Goal: Contribute content

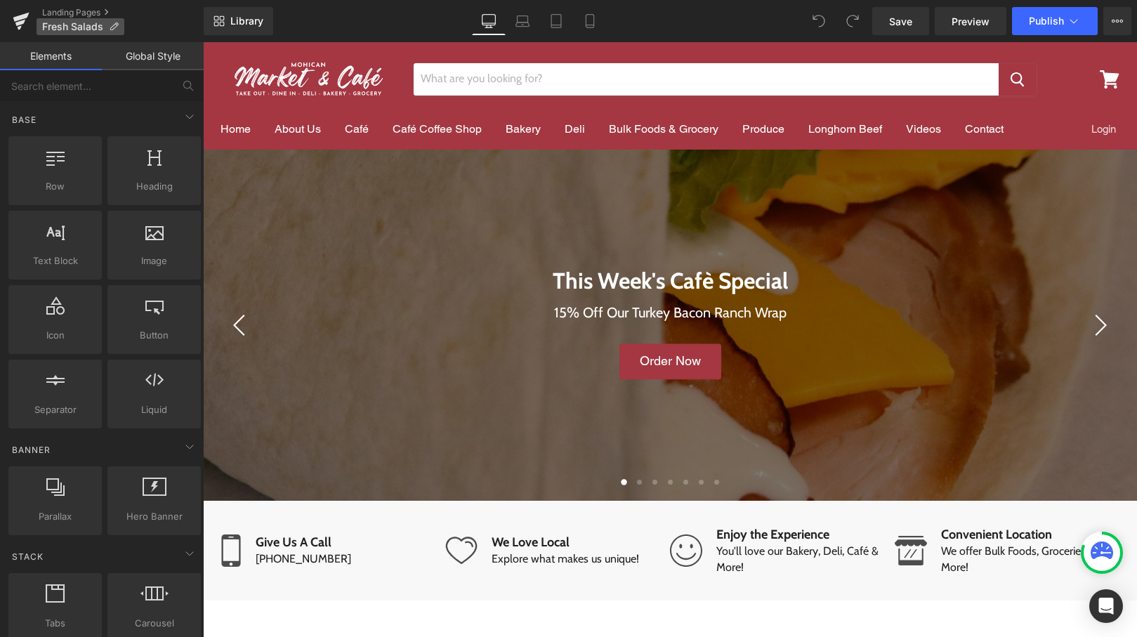
click at [114, 25] on icon at bounding box center [114, 27] width 10 height 10
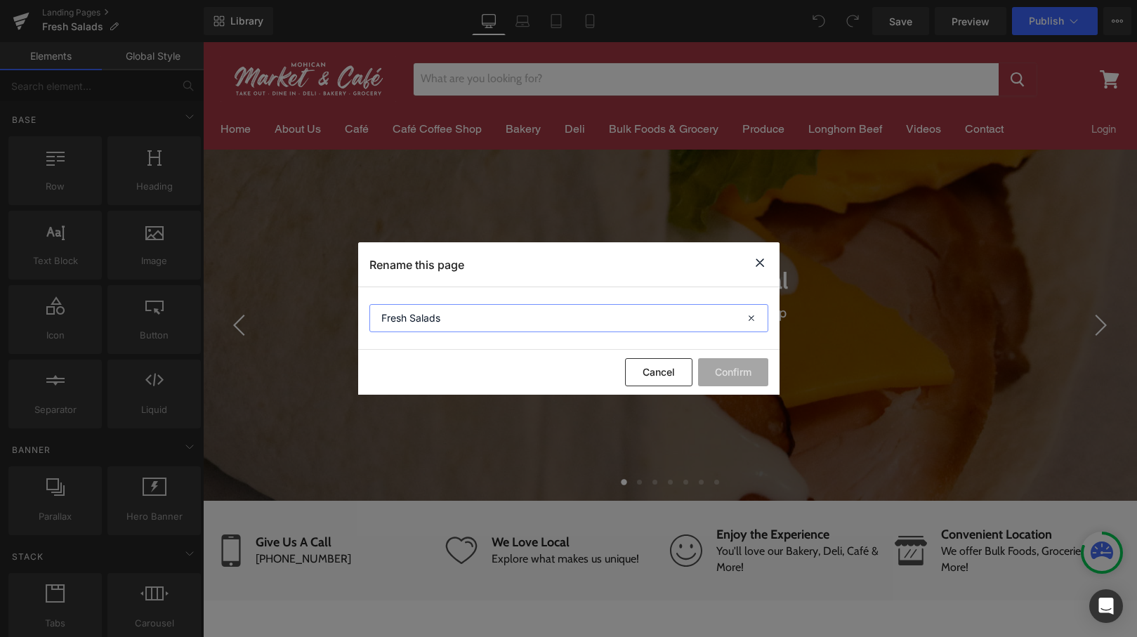
drag, startPoint x: 453, startPoint y: 320, endPoint x: 335, endPoint y: 315, distance: 118.1
click at [335, 315] on div "Rename this page Fresh Salads Cancel Confirm" at bounding box center [568, 318] width 1137 height 637
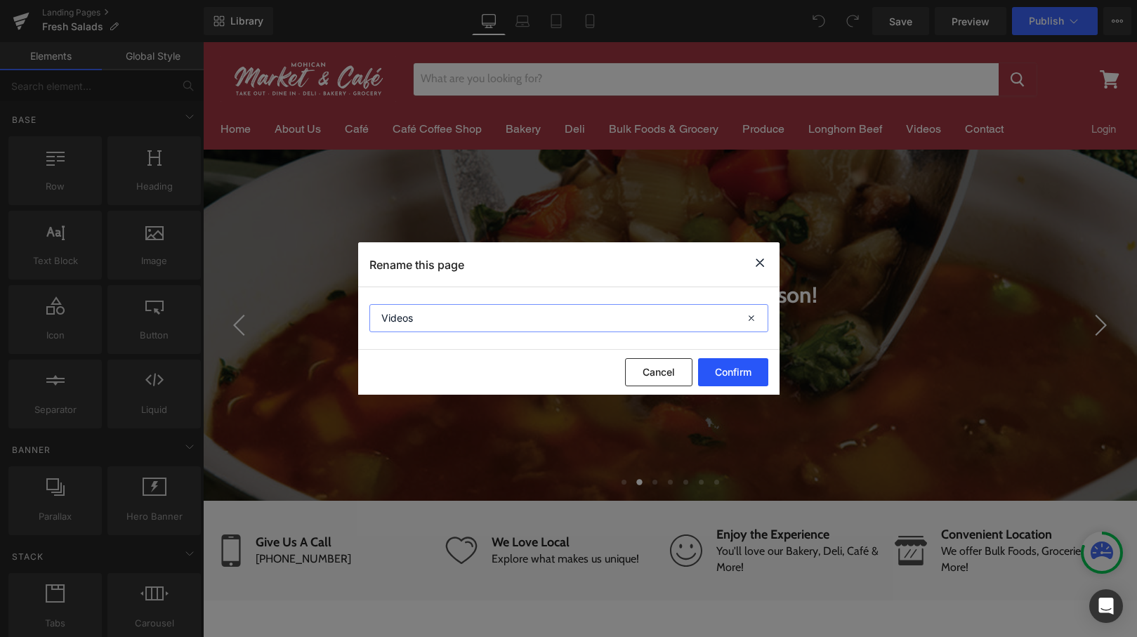
type input "Videos"
click at [741, 377] on button "Confirm" at bounding box center [733, 372] width 70 height 28
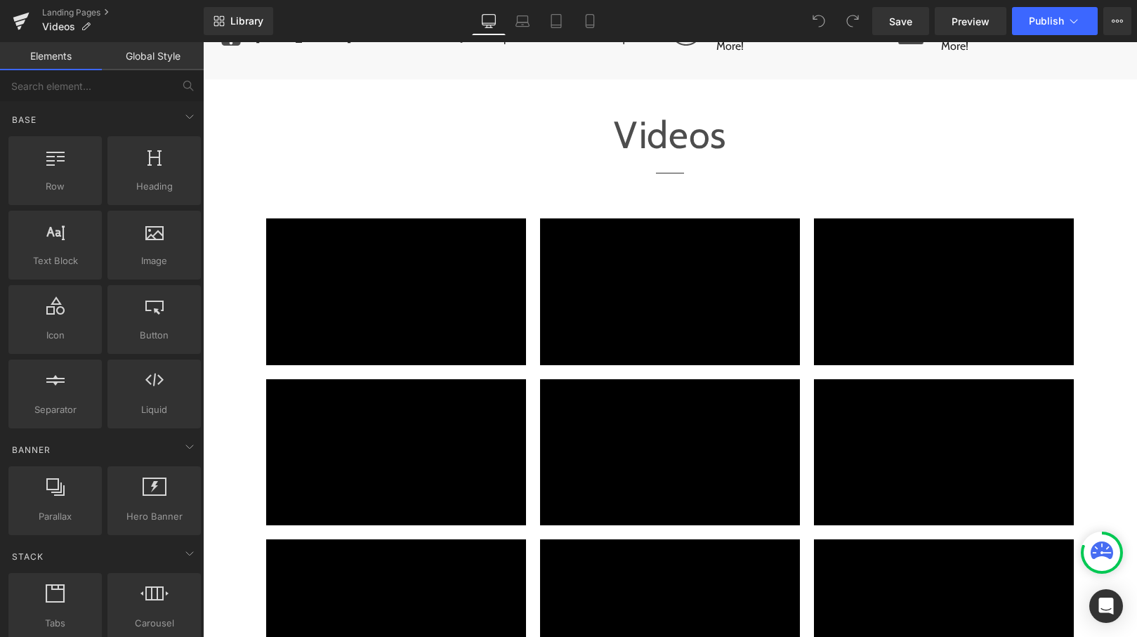
scroll to position [697, 0]
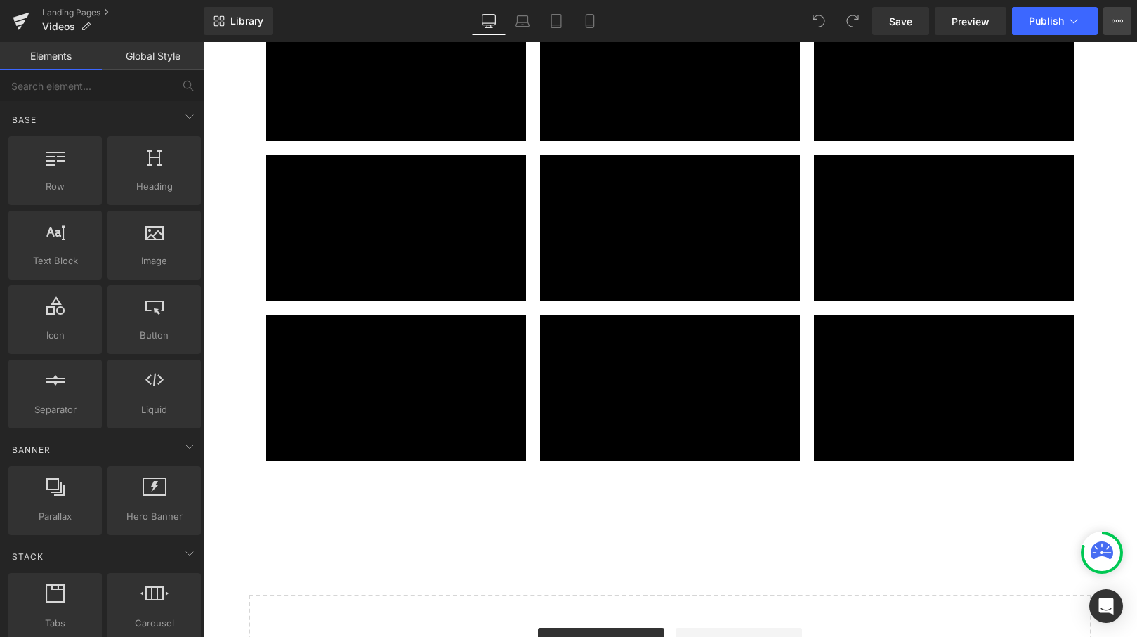
click at [1114, 20] on icon at bounding box center [1114, 21] width 4 height 3
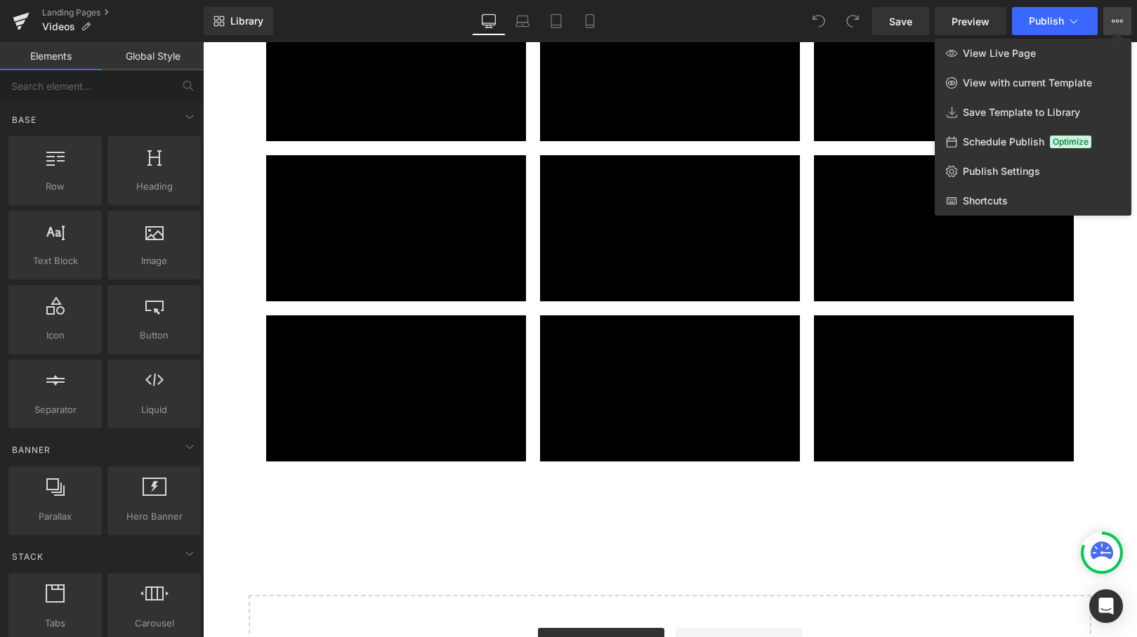
click at [1006, 500] on div at bounding box center [670, 339] width 934 height 595
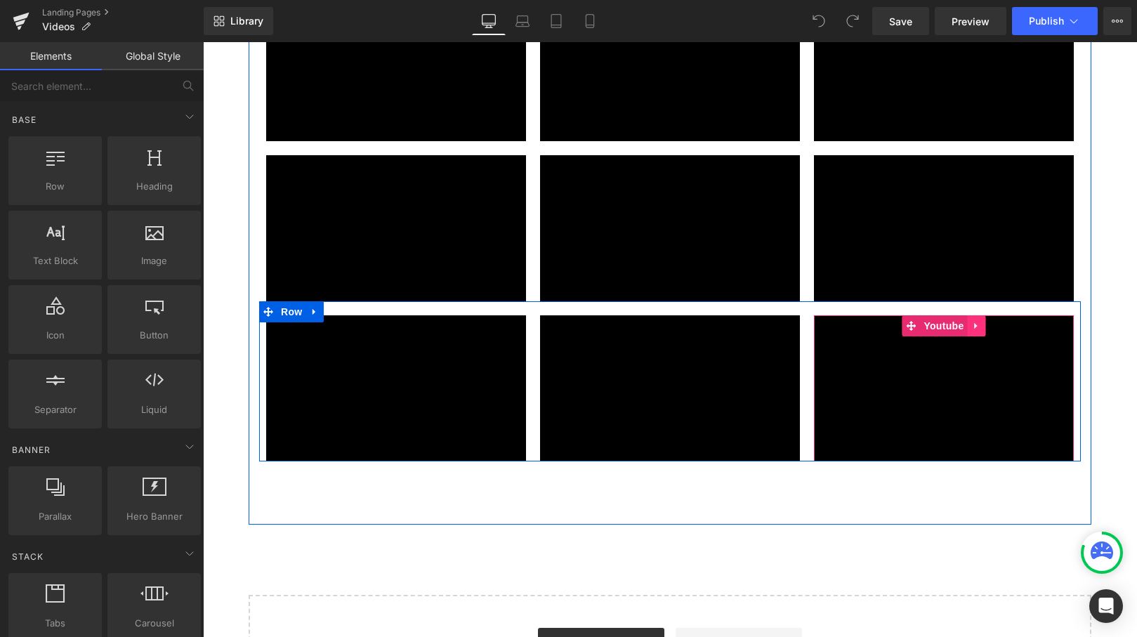
click at [967, 326] on link "Main content" at bounding box center [976, 325] width 18 height 21
click at [981, 323] on icon "Main content" at bounding box center [985, 325] width 10 height 11
click at [922, 326] on span "Youtube" at bounding box center [943, 326] width 47 height 21
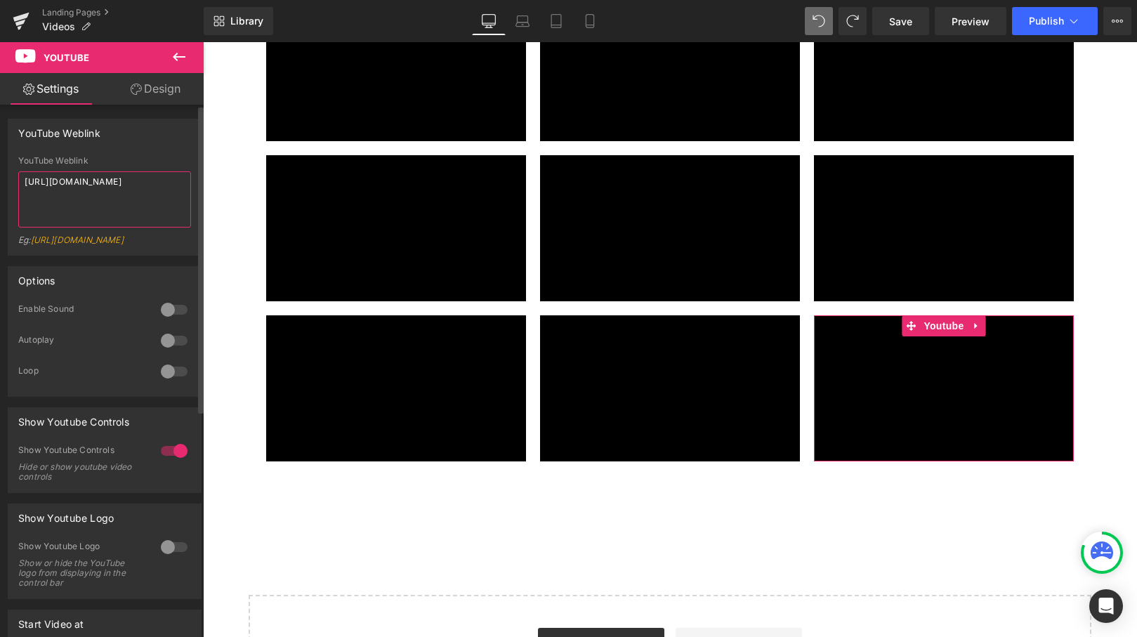
drag, startPoint x: 22, startPoint y: 180, endPoint x: 170, endPoint y: 197, distance: 148.3
click at [170, 197] on textarea "[URL][DOMAIN_NAME]" at bounding box center [104, 199] width 173 height 56
paste textarea "[DOMAIN_NAME][URL]"
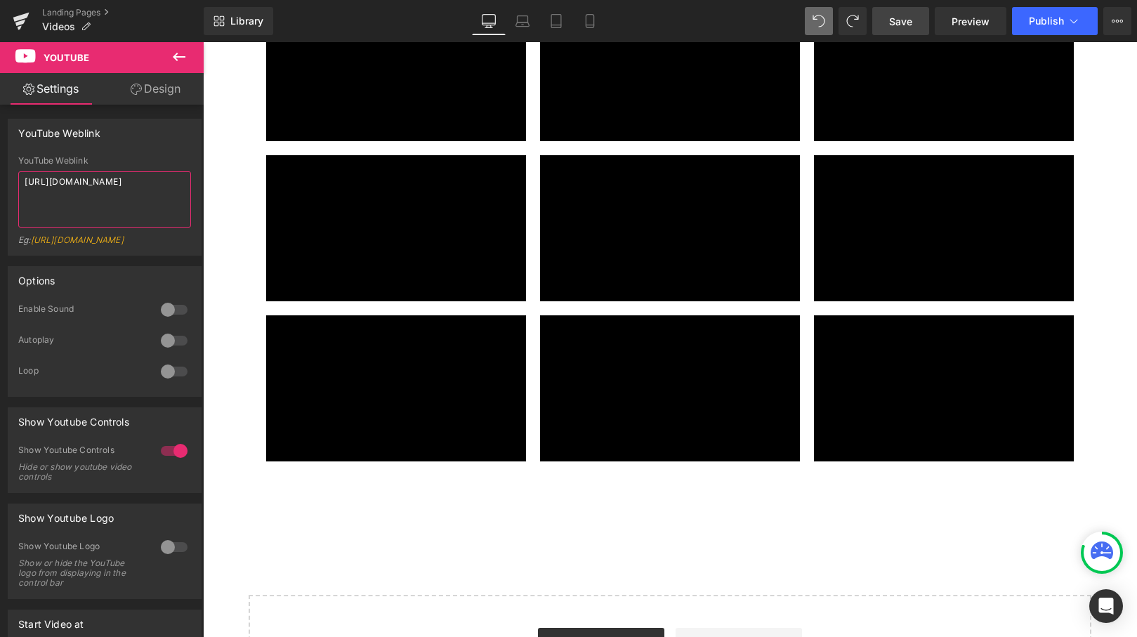
type textarea "[URL][DOMAIN_NAME]"
click at [903, 25] on span "Save" at bounding box center [900, 21] width 23 height 15
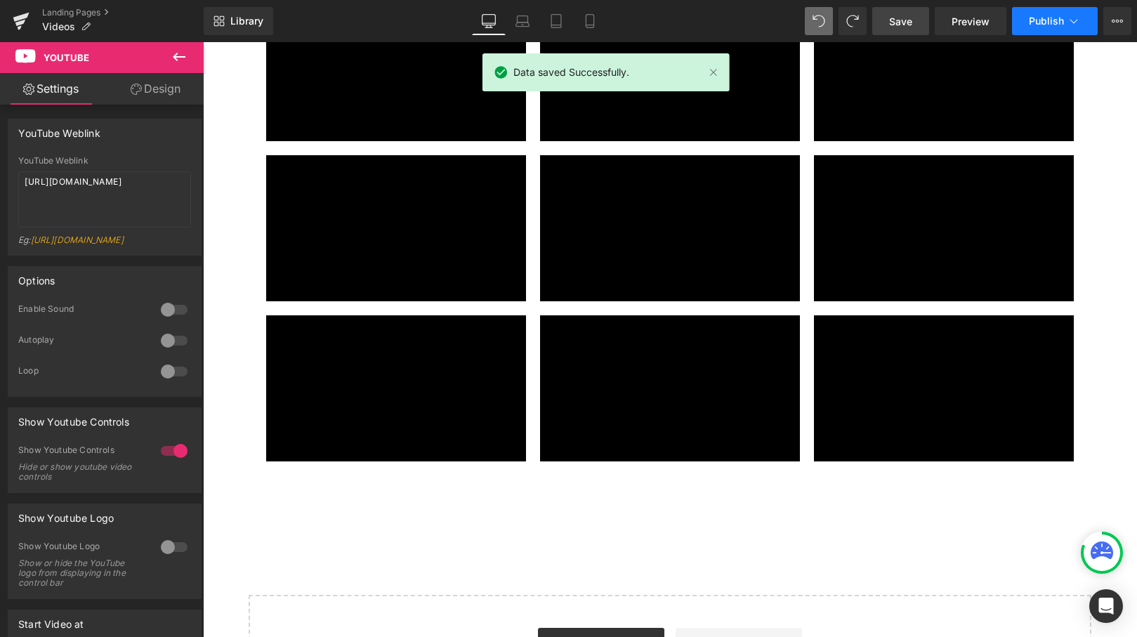
click at [1076, 22] on icon at bounding box center [1074, 21] width 14 height 14
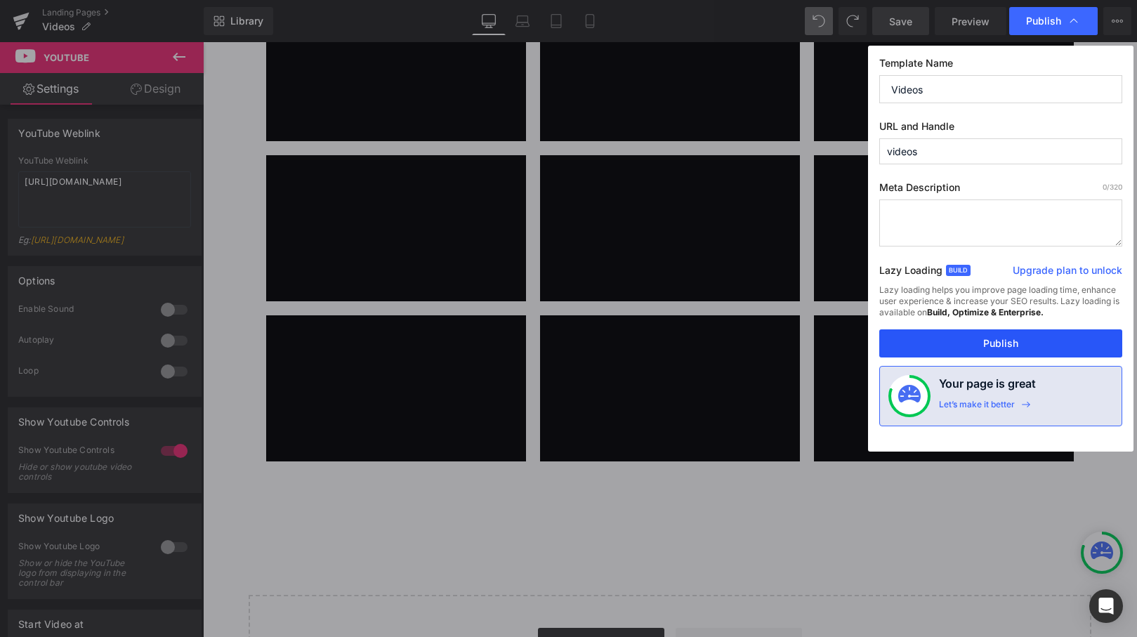
click at [1039, 334] on button "Publish" at bounding box center [1000, 343] width 243 height 28
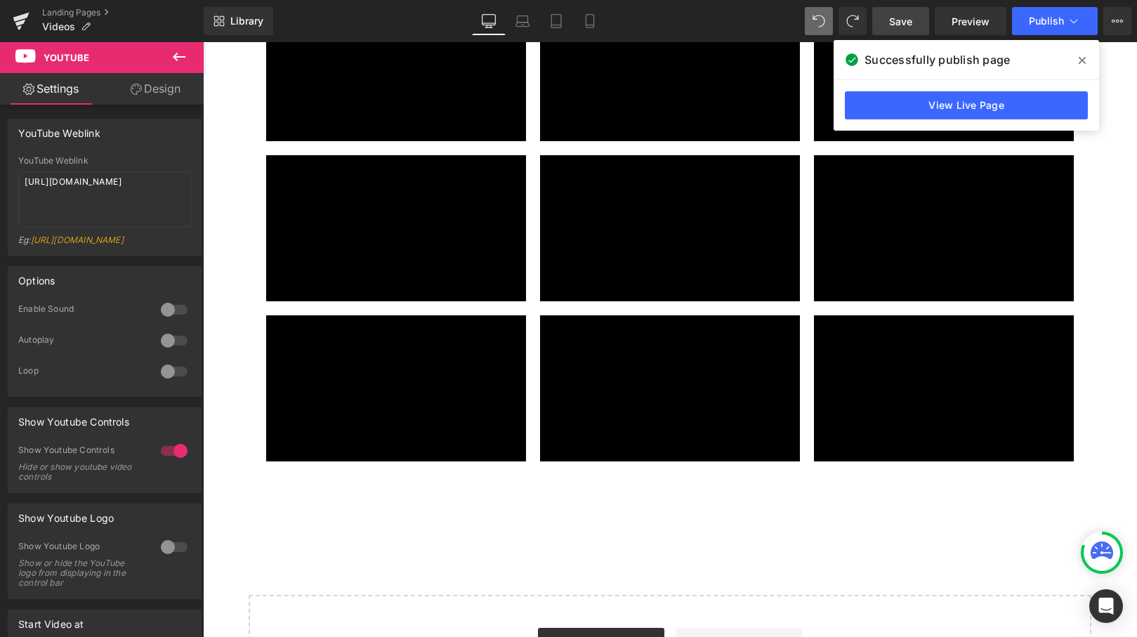
click at [1085, 65] on icon at bounding box center [1082, 60] width 7 height 11
